Goal: Use online tool/utility: Utilize a website feature to perform a specific function

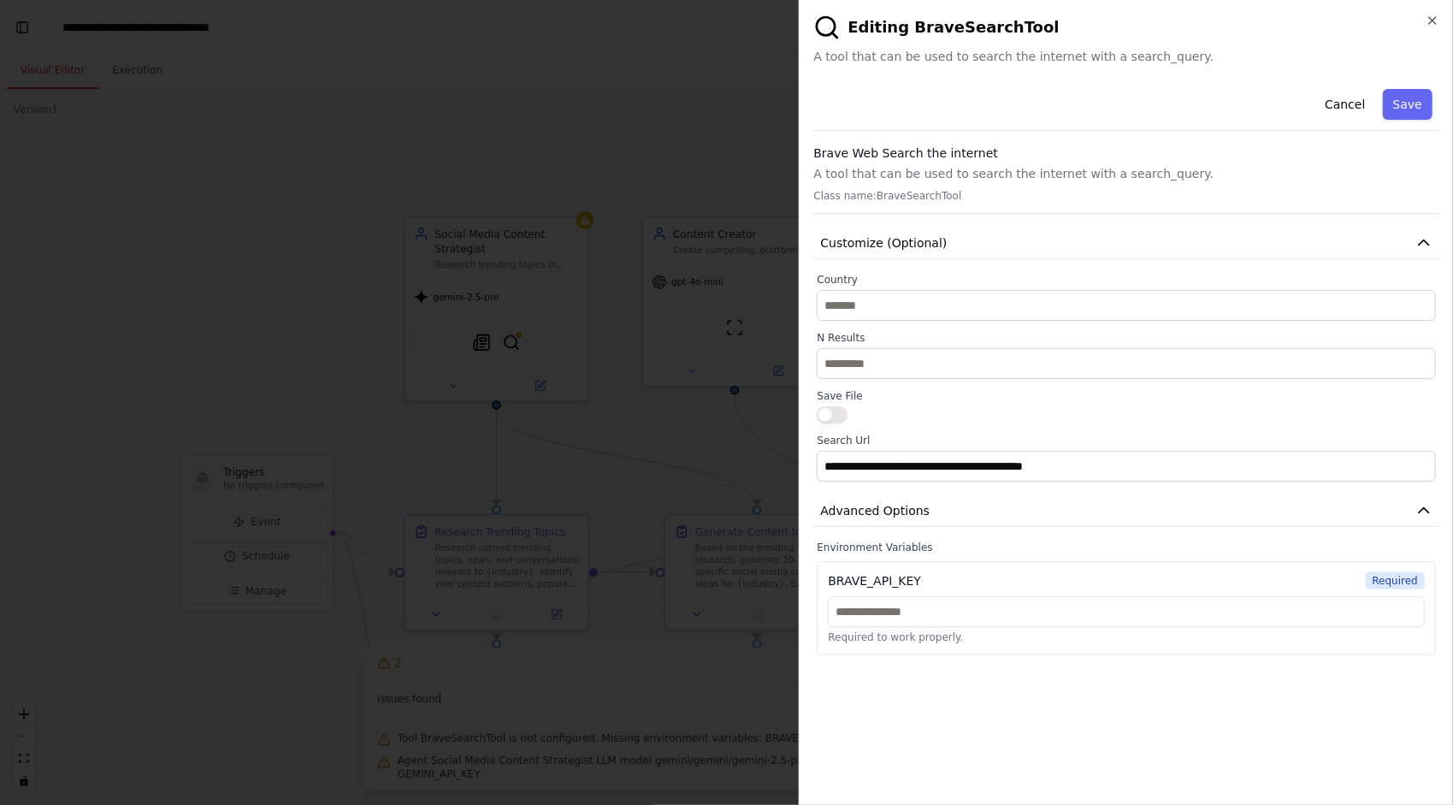
scroll to position [10647, 0]
click at [1434, 21] on icon "button" at bounding box center [1432, 20] width 7 height 7
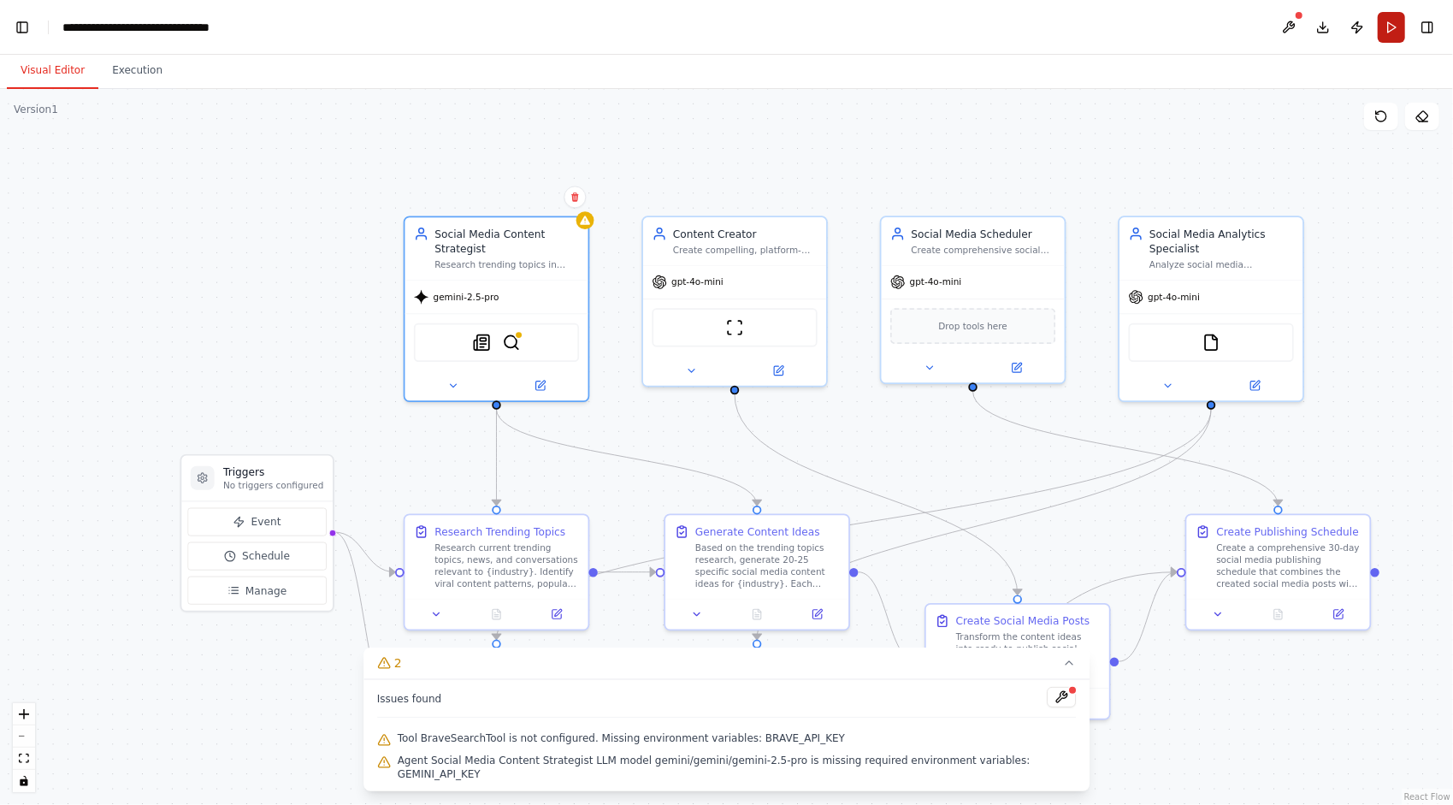
click at [1389, 27] on button "Run" at bounding box center [1391, 27] width 27 height 31
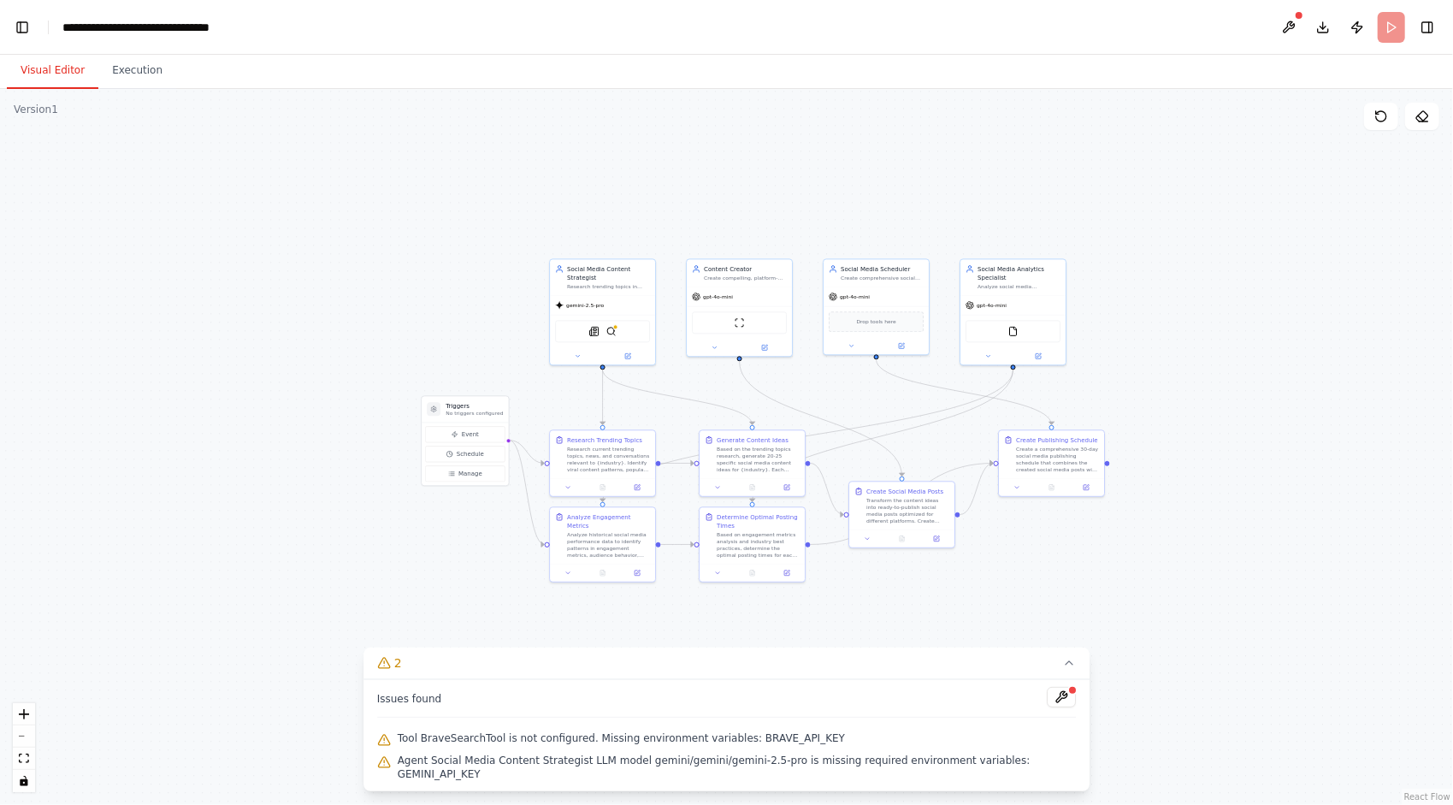
drag, startPoint x: 437, startPoint y: 305, endPoint x: 289, endPoint y: 279, distance: 150.3
click at [289, 279] on div ".deletable-edge-delete-btn { width: 20px; height: 20px; border: 0px solid #ffff…" at bounding box center [726, 447] width 1453 height 716
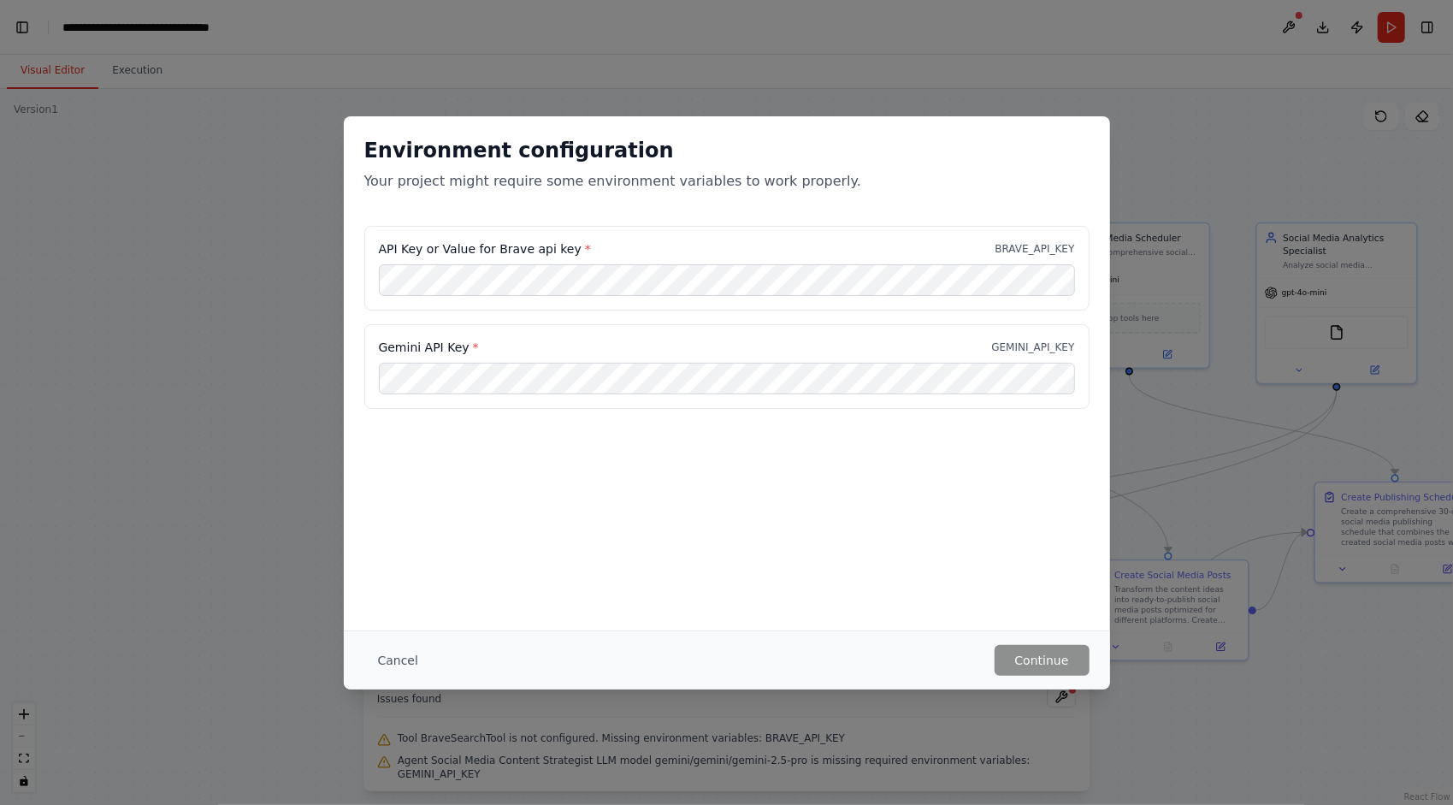
click at [570, 361] on div "Gemini API Key * GEMINI_API_KEY" at bounding box center [726, 366] width 725 height 85
click at [383, 662] on button "Cancel" at bounding box center [398, 660] width 68 height 31
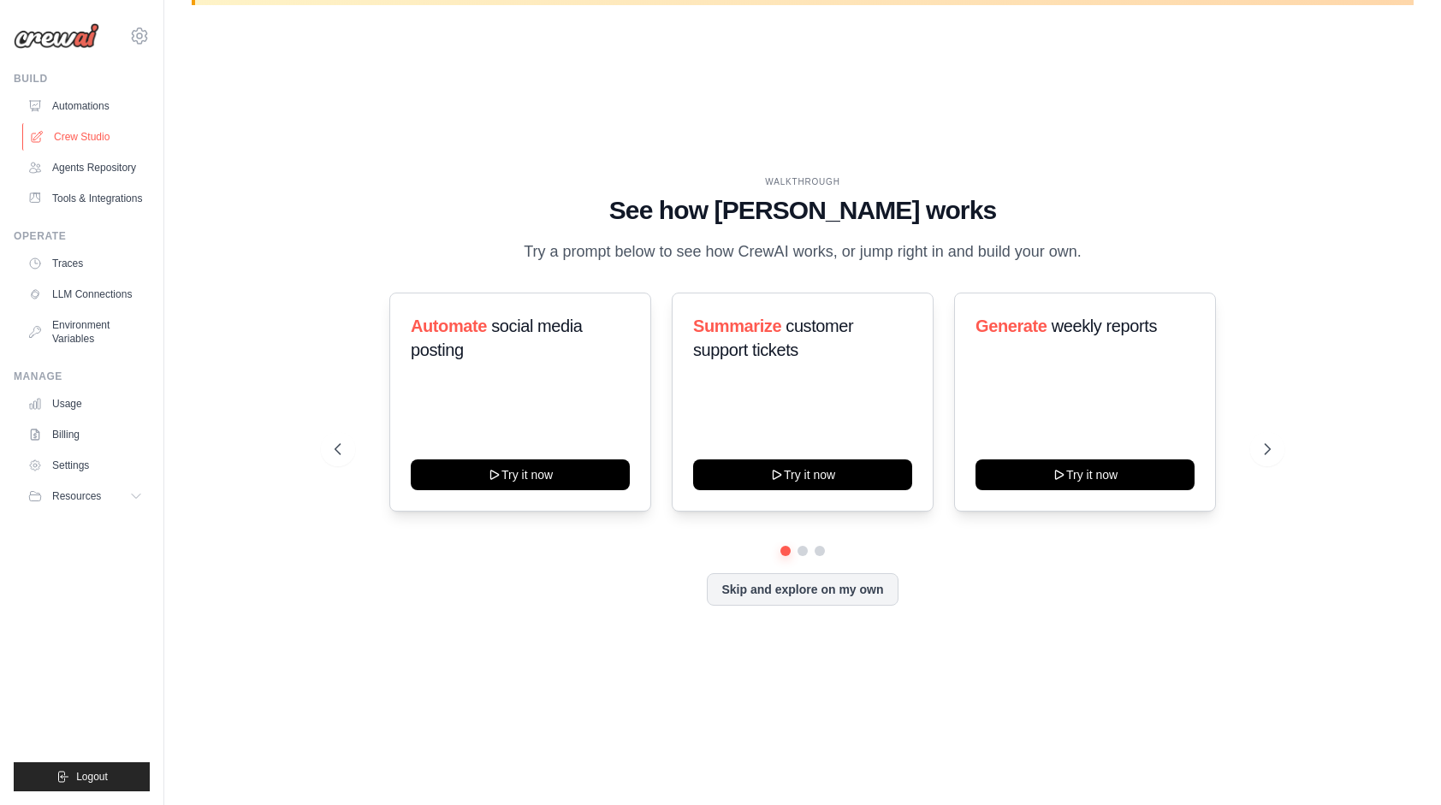
click at [90, 139] on link "Crew Studio" at bounding box center [86, 136] width 129 height 27
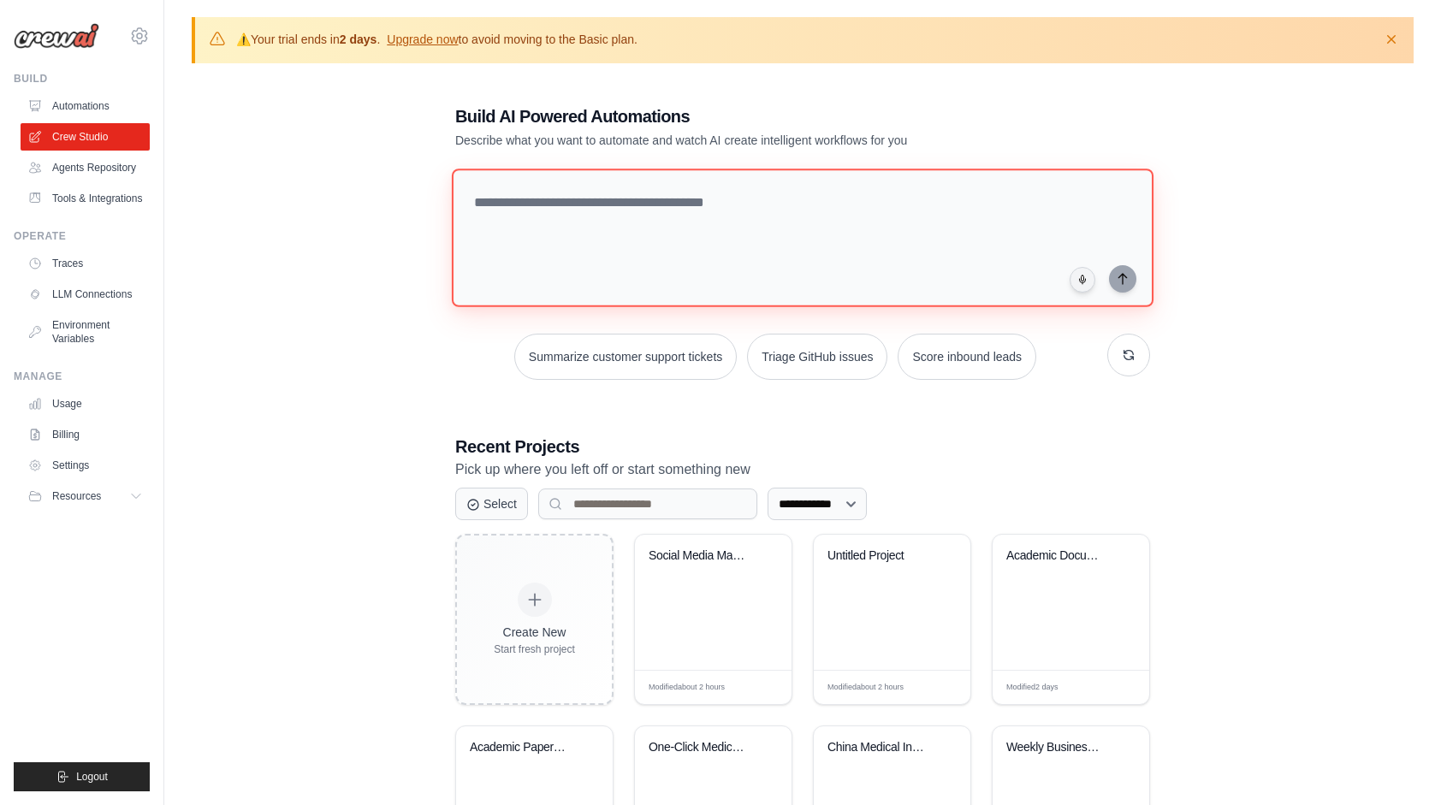
click at [616, 234] on textarea at bounding box center [802, 238] width 701 height 139
click at [637, 243] on textarea at bounding box center [802, 238] width 701 height 139
paste textarea "**********"
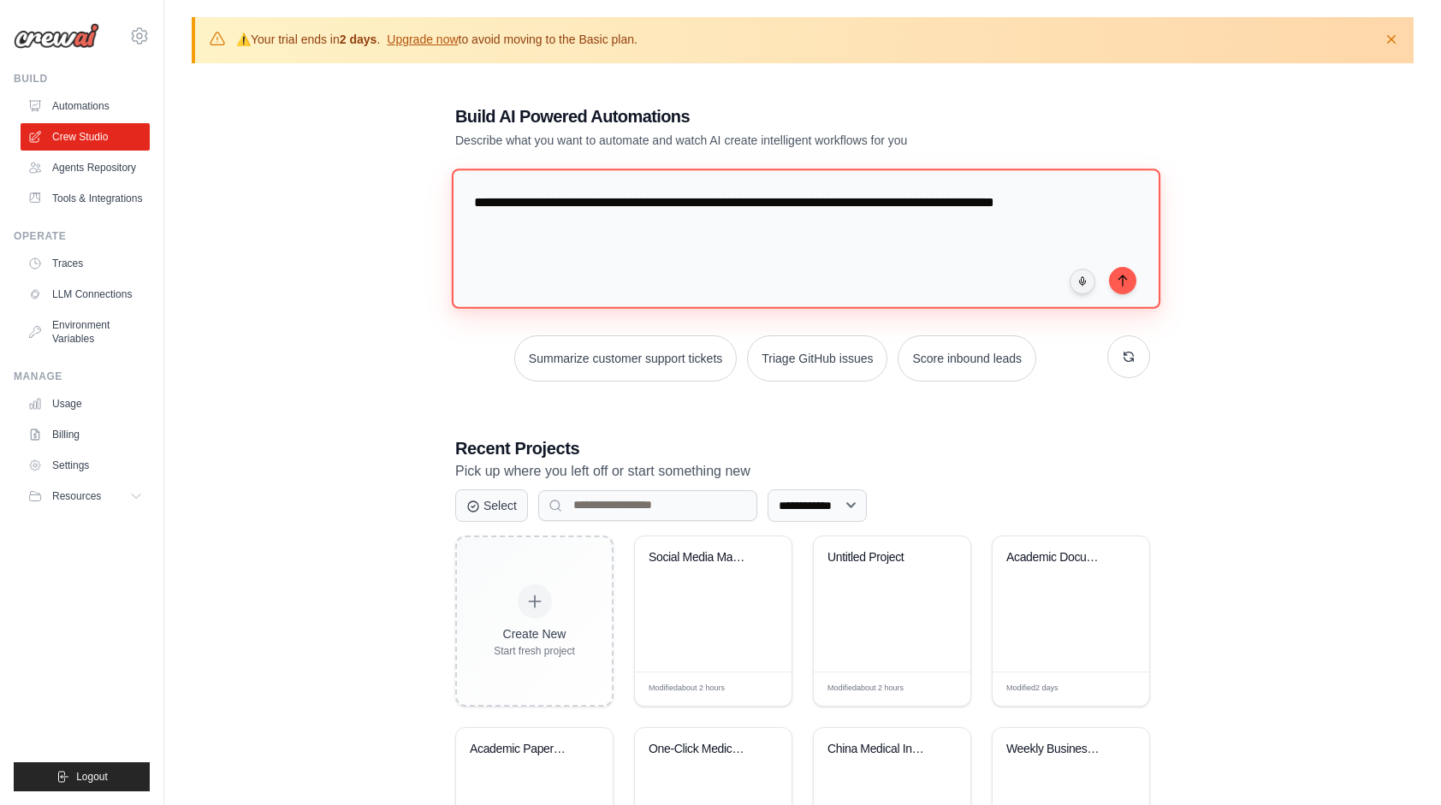
type textarea "**********"
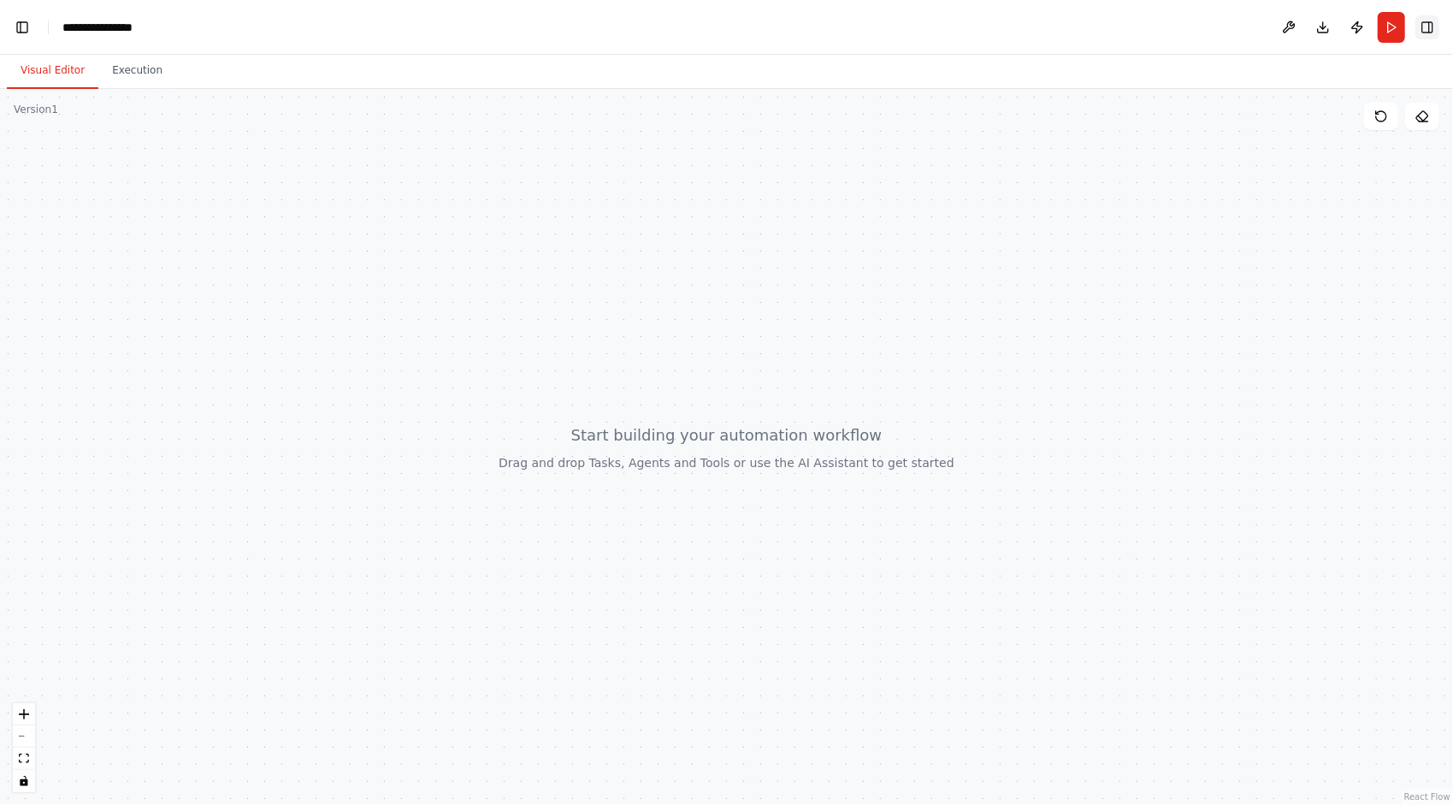
scroll to position [1195, 0]
click at [1430, 26] on button "Toggle Right Sidebar" at bounding box center [1428, 27] width 24 height 24
click at [1431, 27] on button "Toggle Right Sidebar" at bounding box center [1428, 27] width 24 height 24
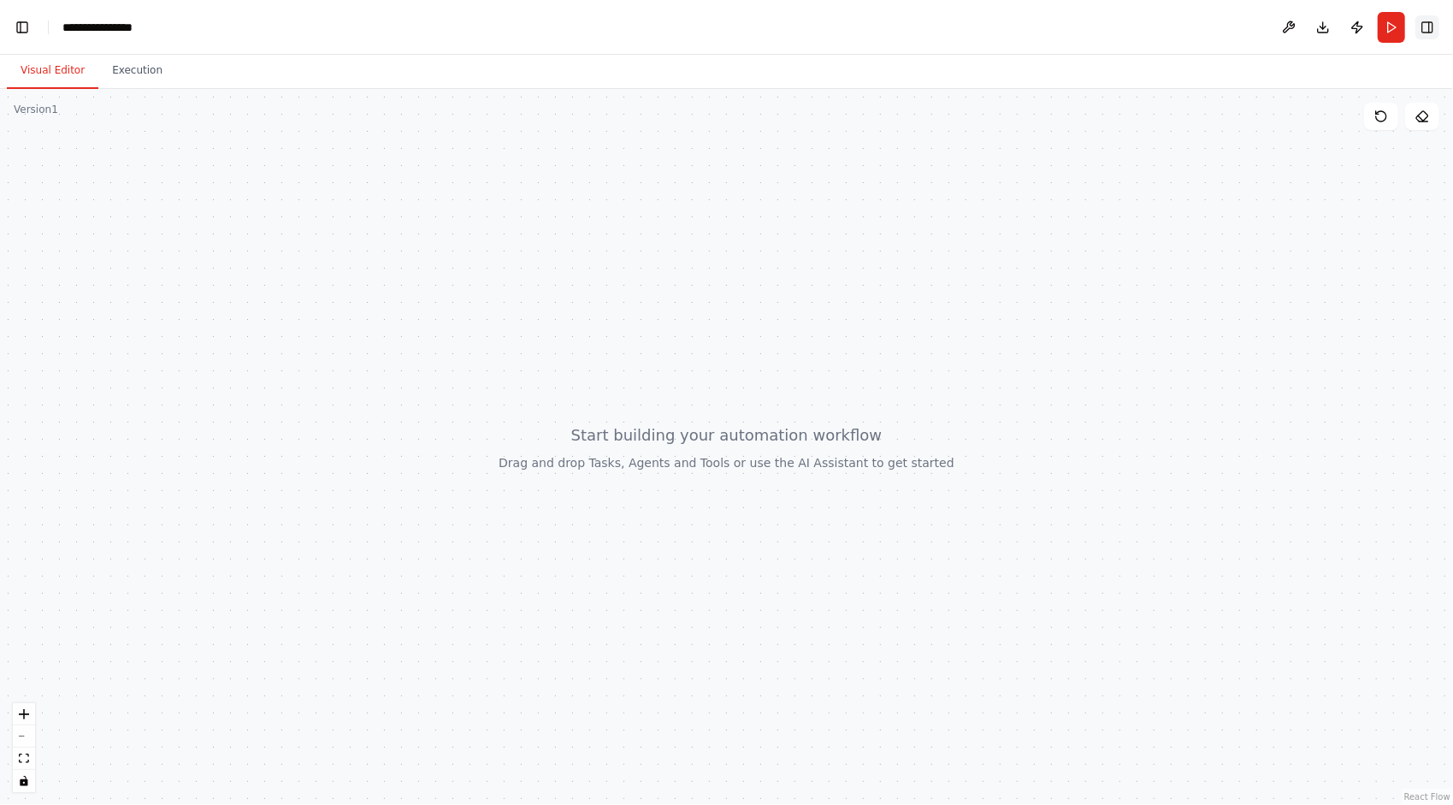
click at [1431, 27] on button "Toggle Right Sidebar" at bounding box center [1428, 27] width 24 height 24
click at [19, 27] on button "Toggle Left Sidebar" at bounding box center [22, 27] width 24 height 24
drag, startPoint x: 3, startPoint y: 241, endPoint x: 30, endPoint y: 243, distance: 27.4
click at [30, 243] on div "**********" at bounding box center [726, 402] width 1453 height 805
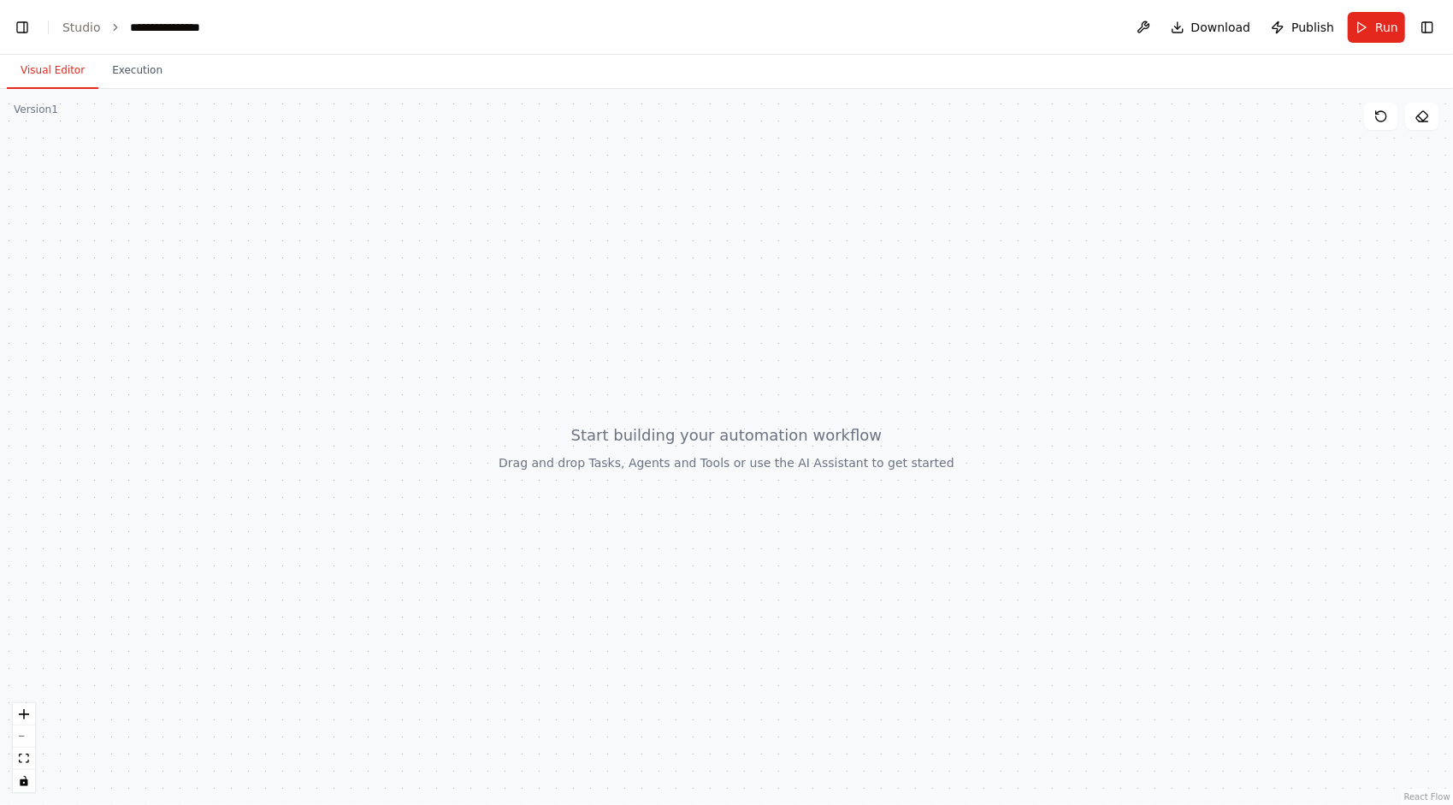
scroll to position [2857, 0]
drag, startPoint x: 643, startPoint y: 310, endPoint x: 610, endPoint y: 248, distance: 70.0
click at [610, 248] on div at bounding box center [726, 447] width 1453 height 716
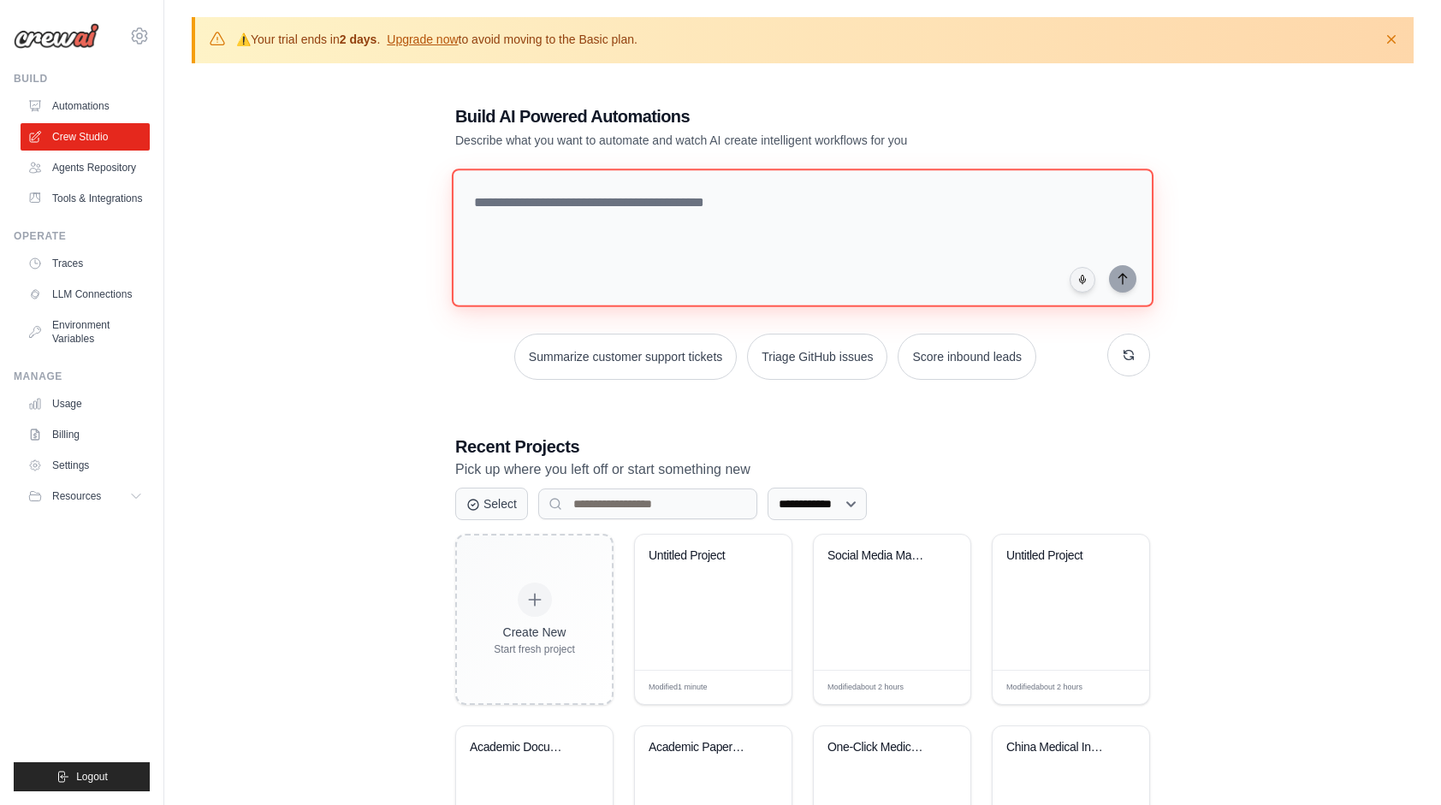
click at [620, 204] on textarea at bounding box center [802, 238] width 701 height 139
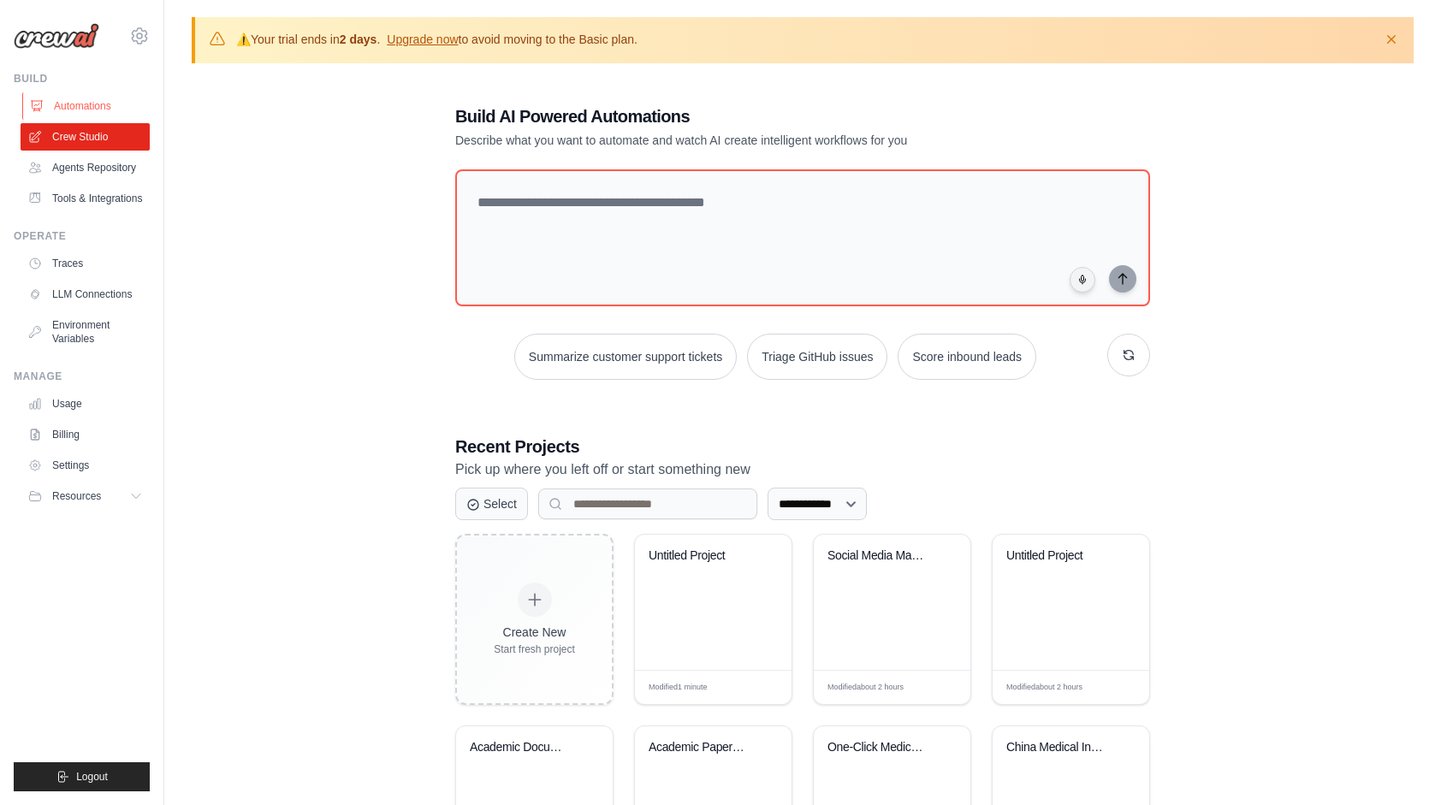
click at [78, 104] on link "Automations" at bounding box center [86, 105] width 129 height 27
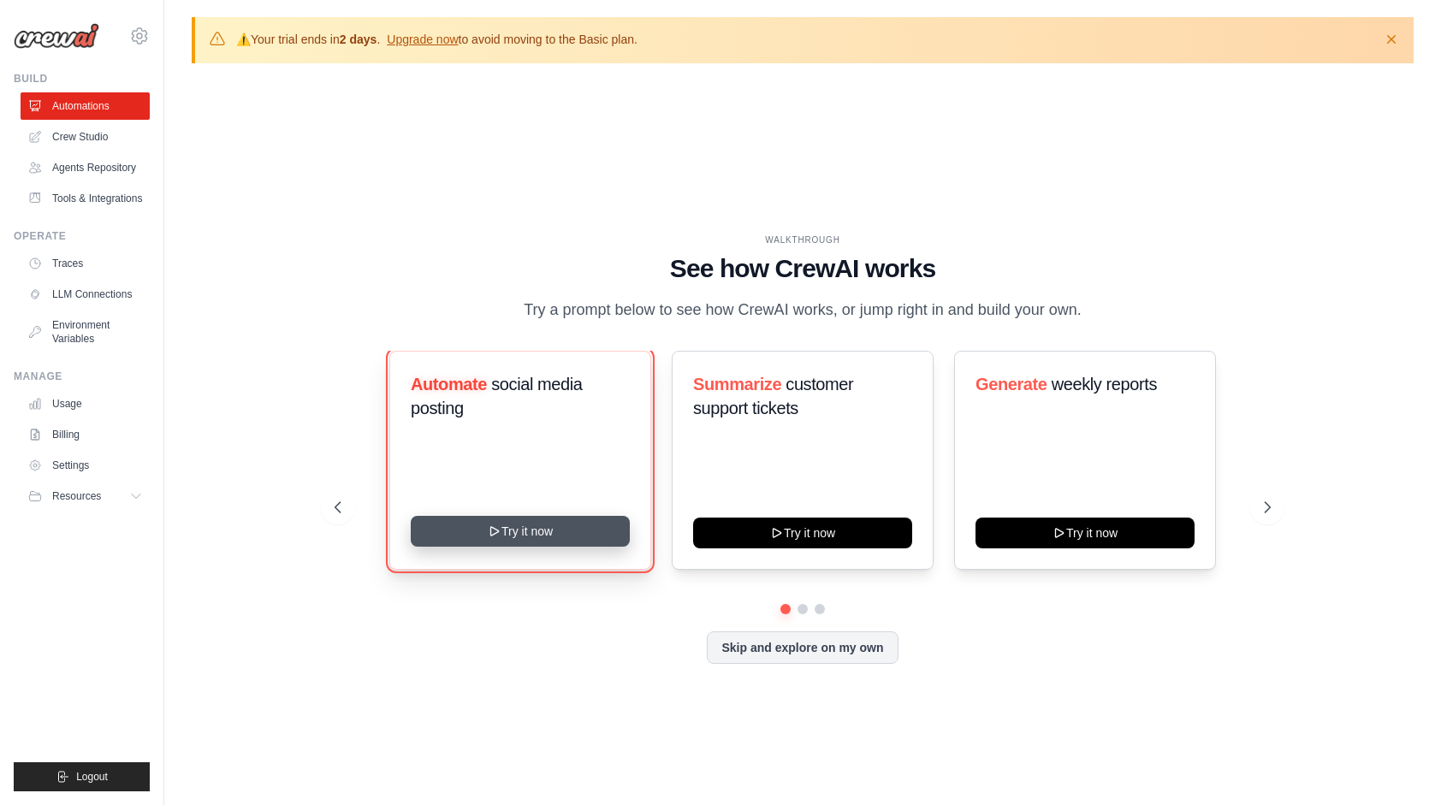
click at [541, 544] on button "Try it now" at bounding box center [520, 531] width 219 height 31
